Goal: Information Seeking & Learning: Learn about a topic

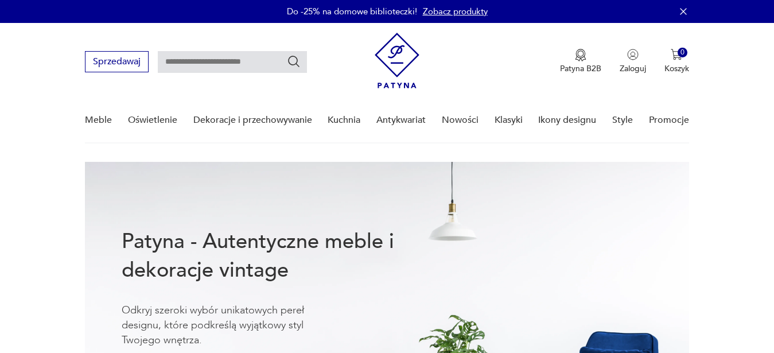
click at [217, 65] on input "text" at bounding box center [232, 62] width 149 height 22
type input "****"
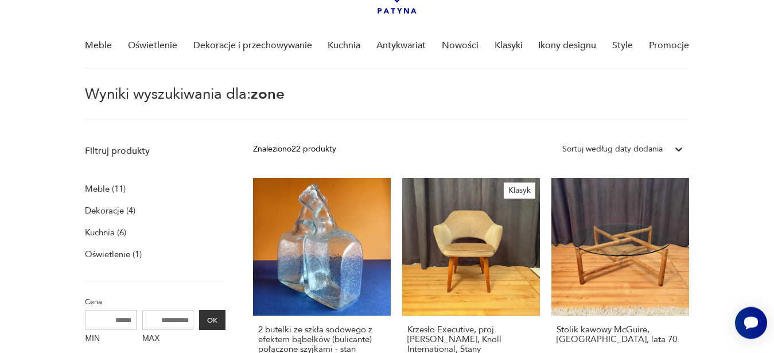
scroll to position [157, 0]
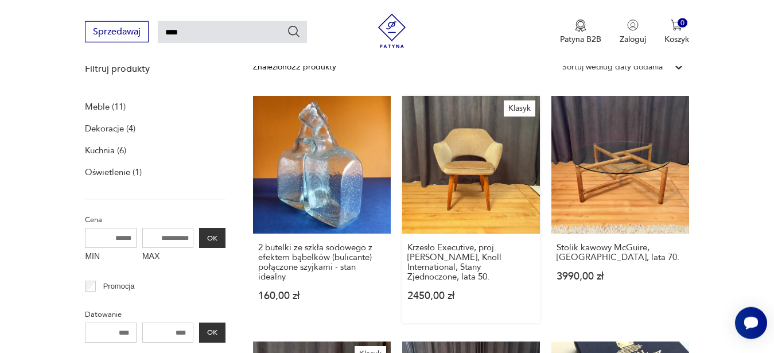
click at [492, 187] on link "Klasyk Krzesło Executive, proj. Eero Saarinen, Knoll International, Stany Zjedn…" at bounding box center [471, 209] width 138 height 227
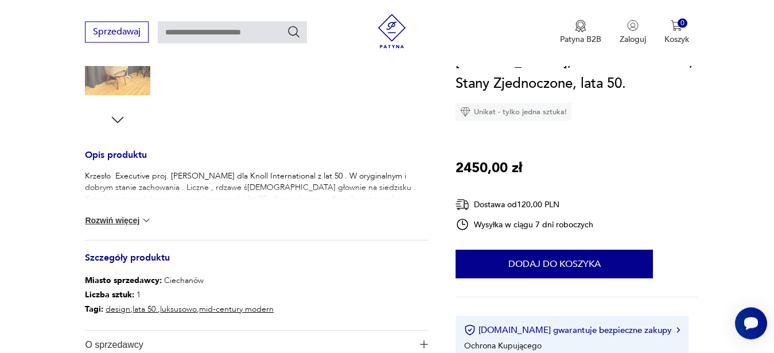
scroll to position [427, 0]
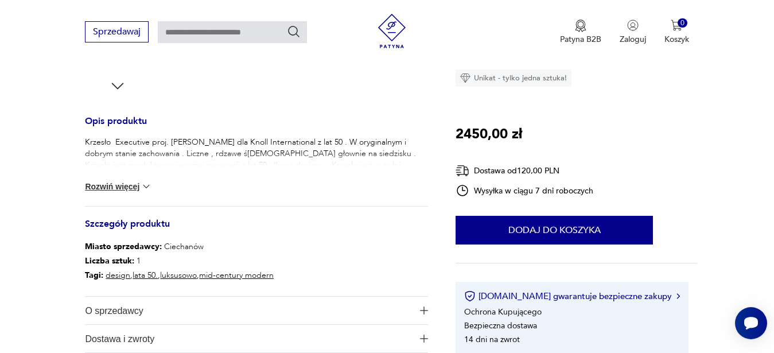
click at [151, 187] on img at bounding box center [146, 186] width 11 height 11
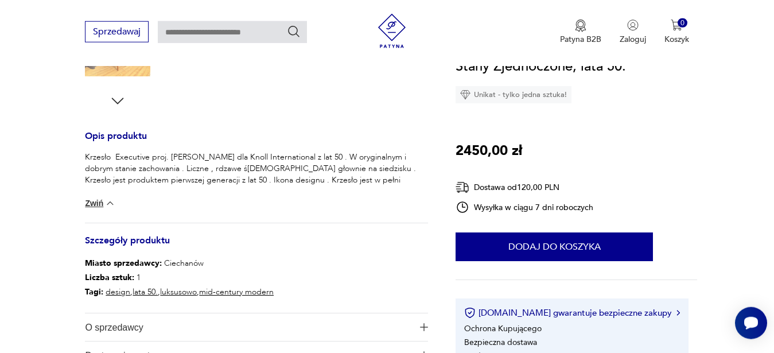
scroll to position [473, 0]
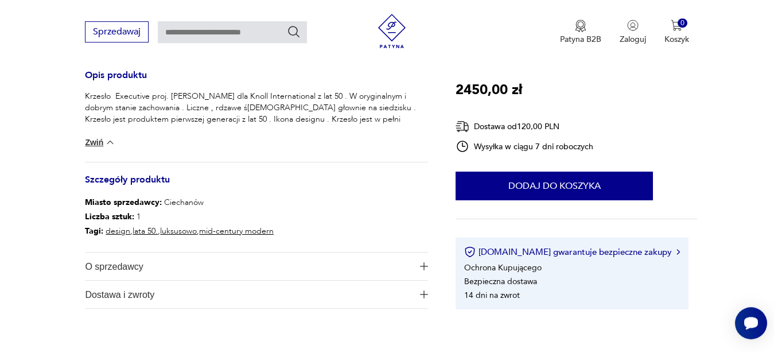
click at [424, 268] on img "button" at bounding box center [424, 266] width 8 height 8
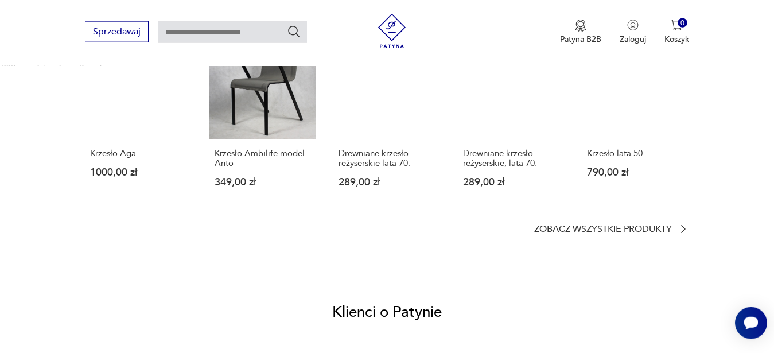
scroll to position [976, 0]
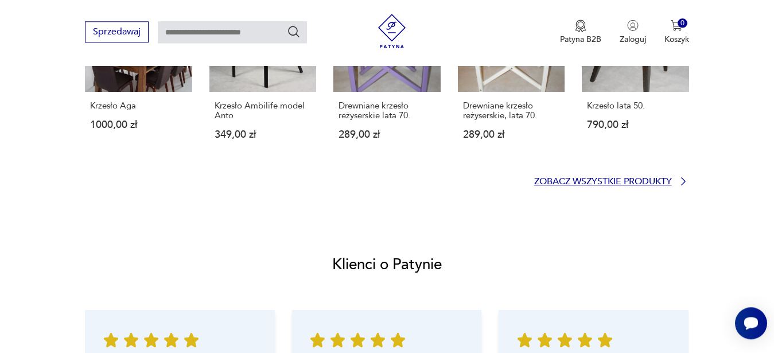
click at [658, 181] on p "Zobacz wszystkie produkty" at bounding box center [603, 181] width 138 height 7
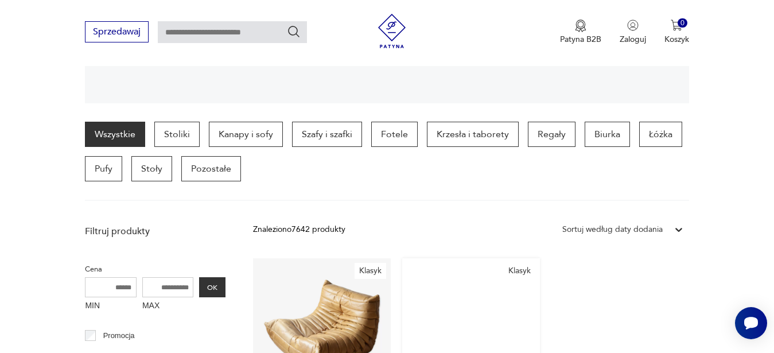
scroll to position [375, 0]
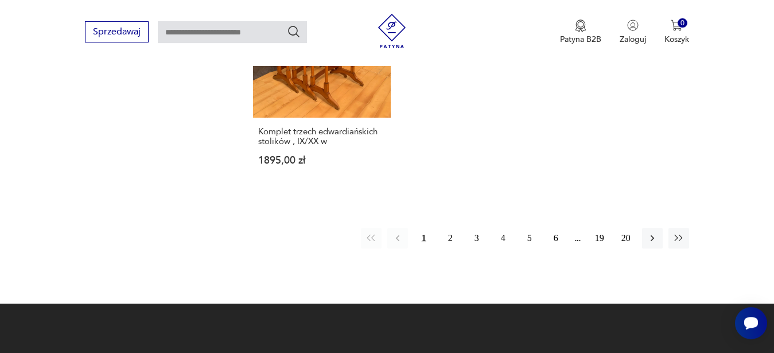
scroll to position [1584, 0]
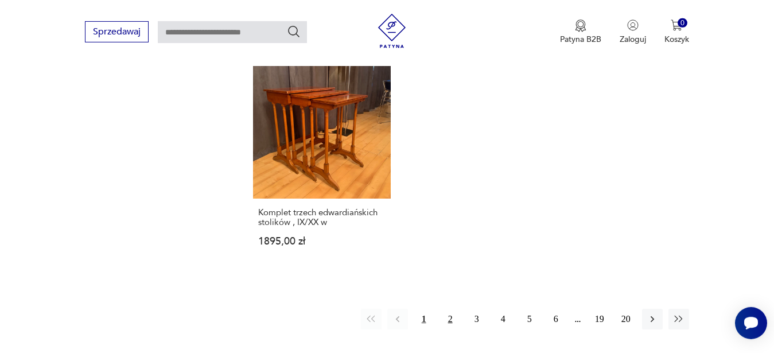
click at [450, 309] on button "2" at bounding box center [450, 319] width 21 height 21
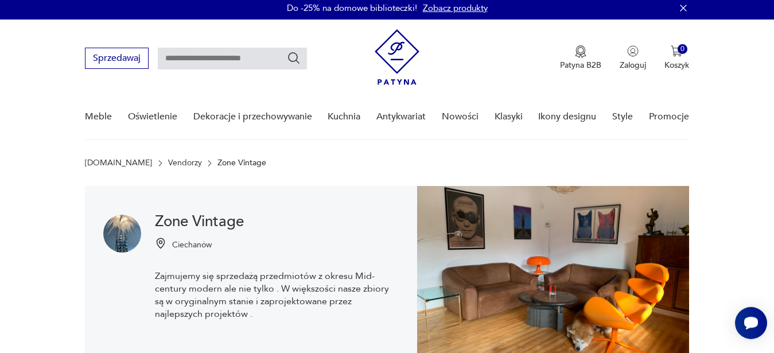
scroll to position [2, 0]
